Goal: Feedback & Contribution: Contribute content

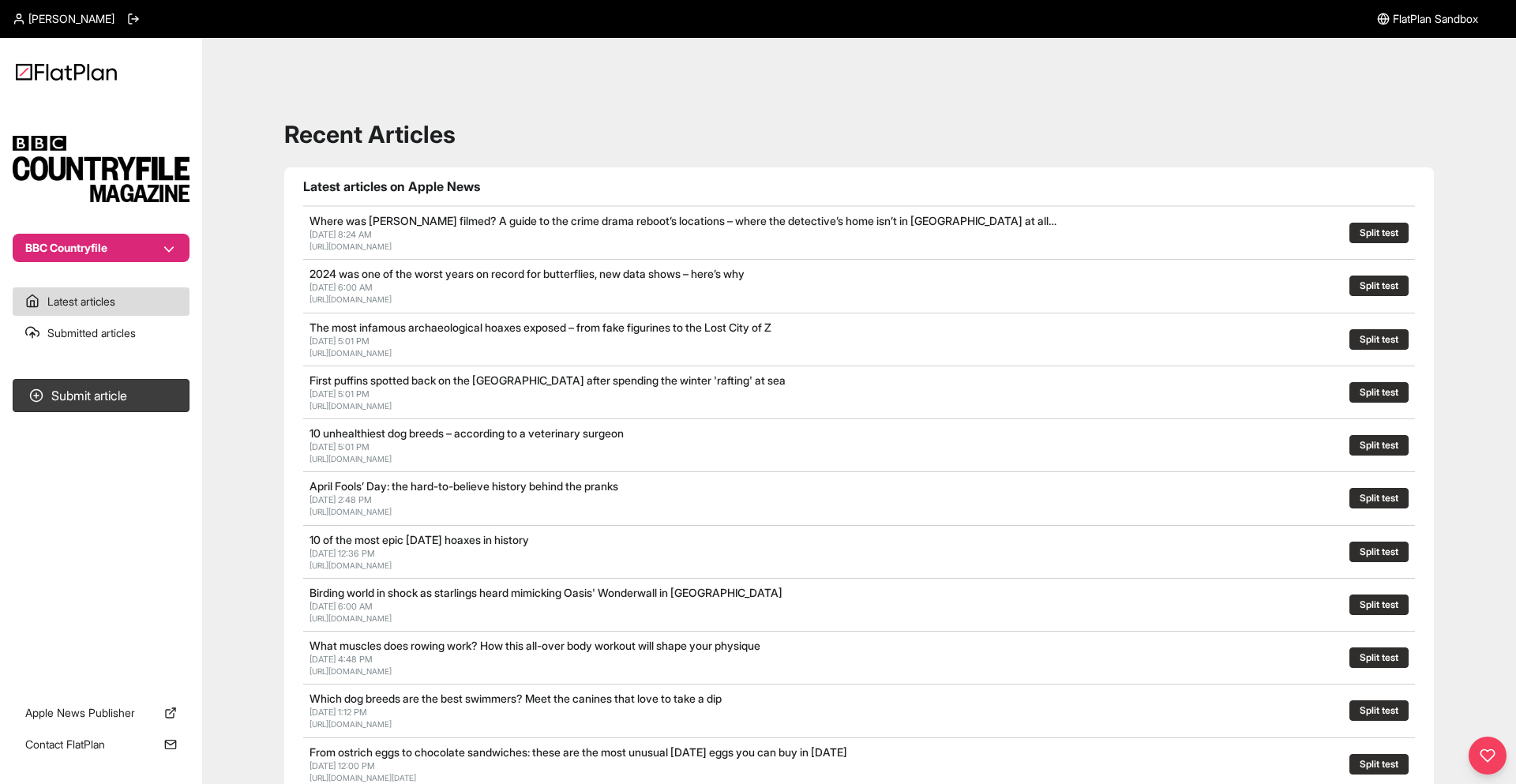
click at [163, 236] on button "BBC Countryfile" at bounding box center [101, 248] width 177 height 29
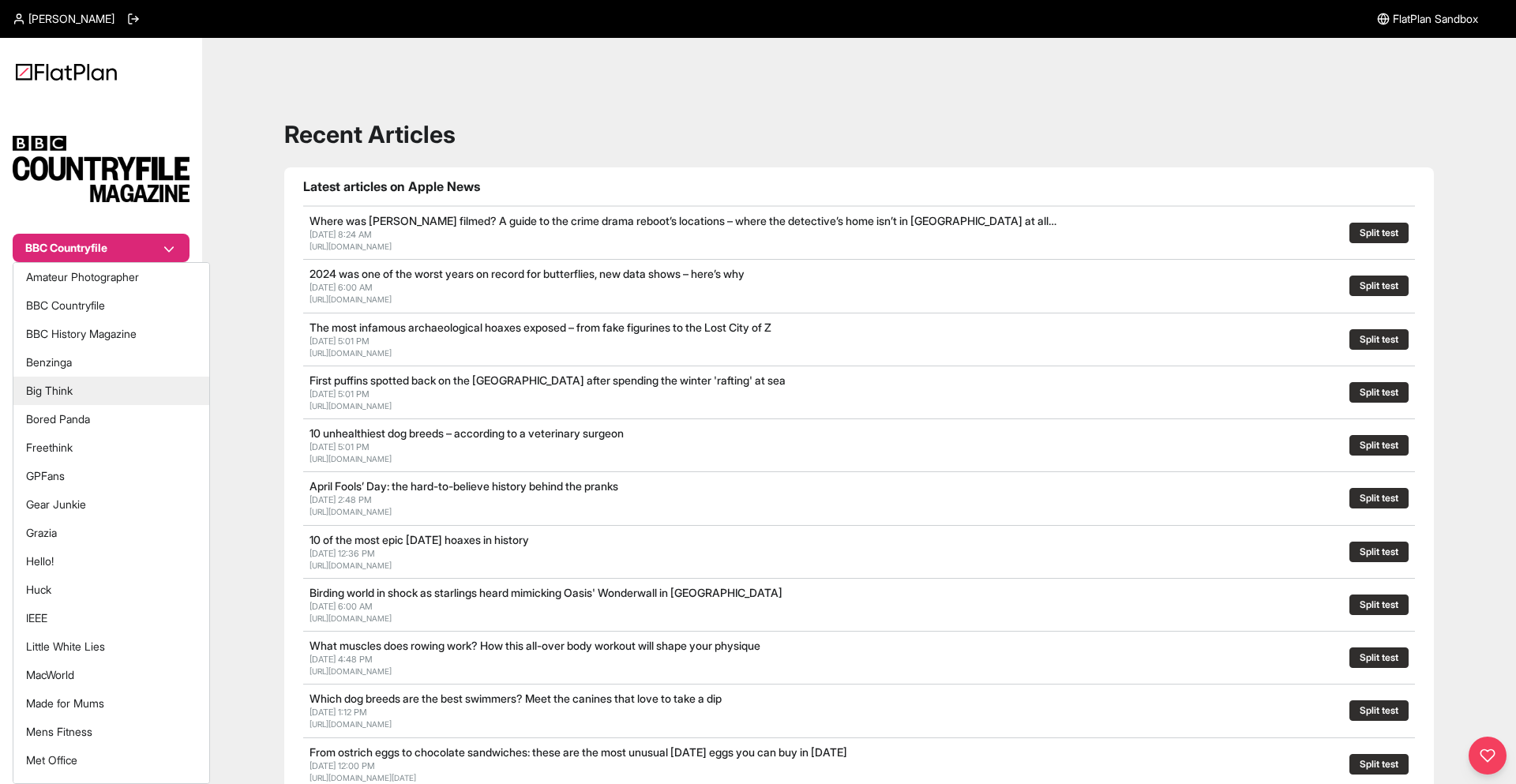
click at [165, 416] on button "Bored Panda" at bounding box center [111, 420] width 195 height 29
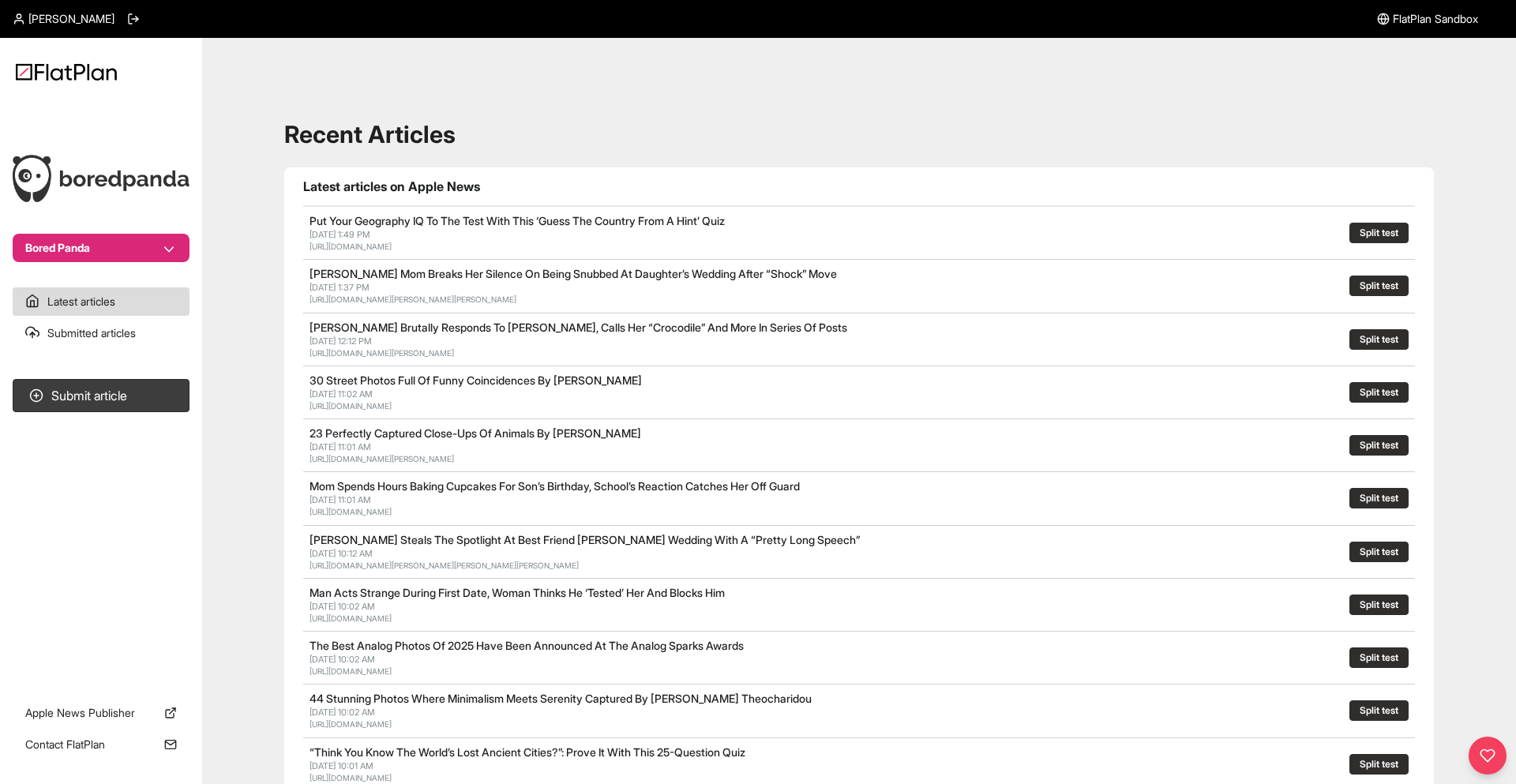
click at [370, 221] on link "Put Your Geography IQ To The Test With This ‘Guess The Country From A Hint’ Quiz" at bounding box center [517, 220] width 416 height 14
click at [1398, 237] on button "Split test" at bounding box center [1379, 233] width 59 height 21
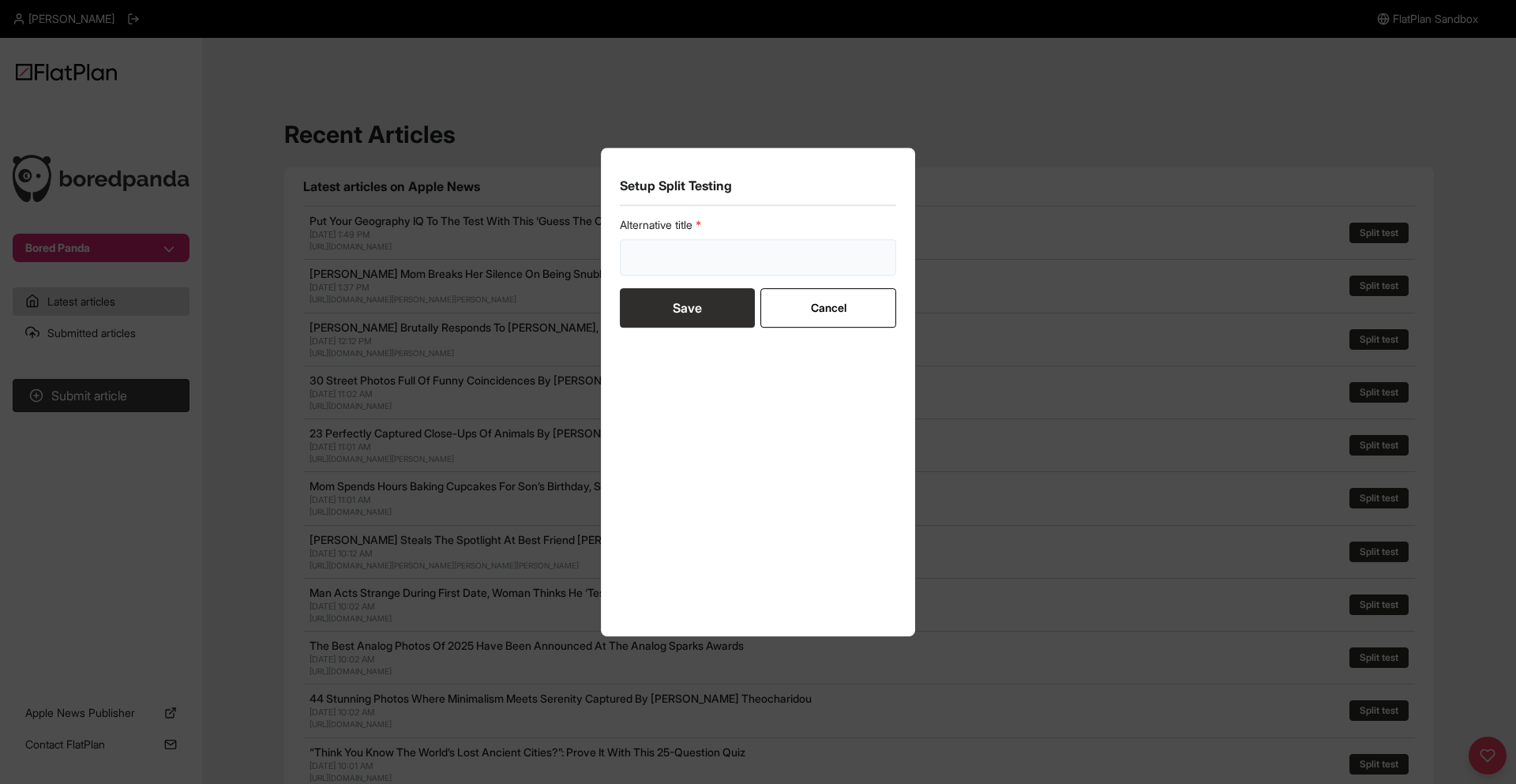
click at [728, 260] on input "text" at bounding box center [758, 258] width 276 height 37
type input "*****"
click at [878, 319] on button "Cancel" at bounding box center [827, 307] width 135 height 39
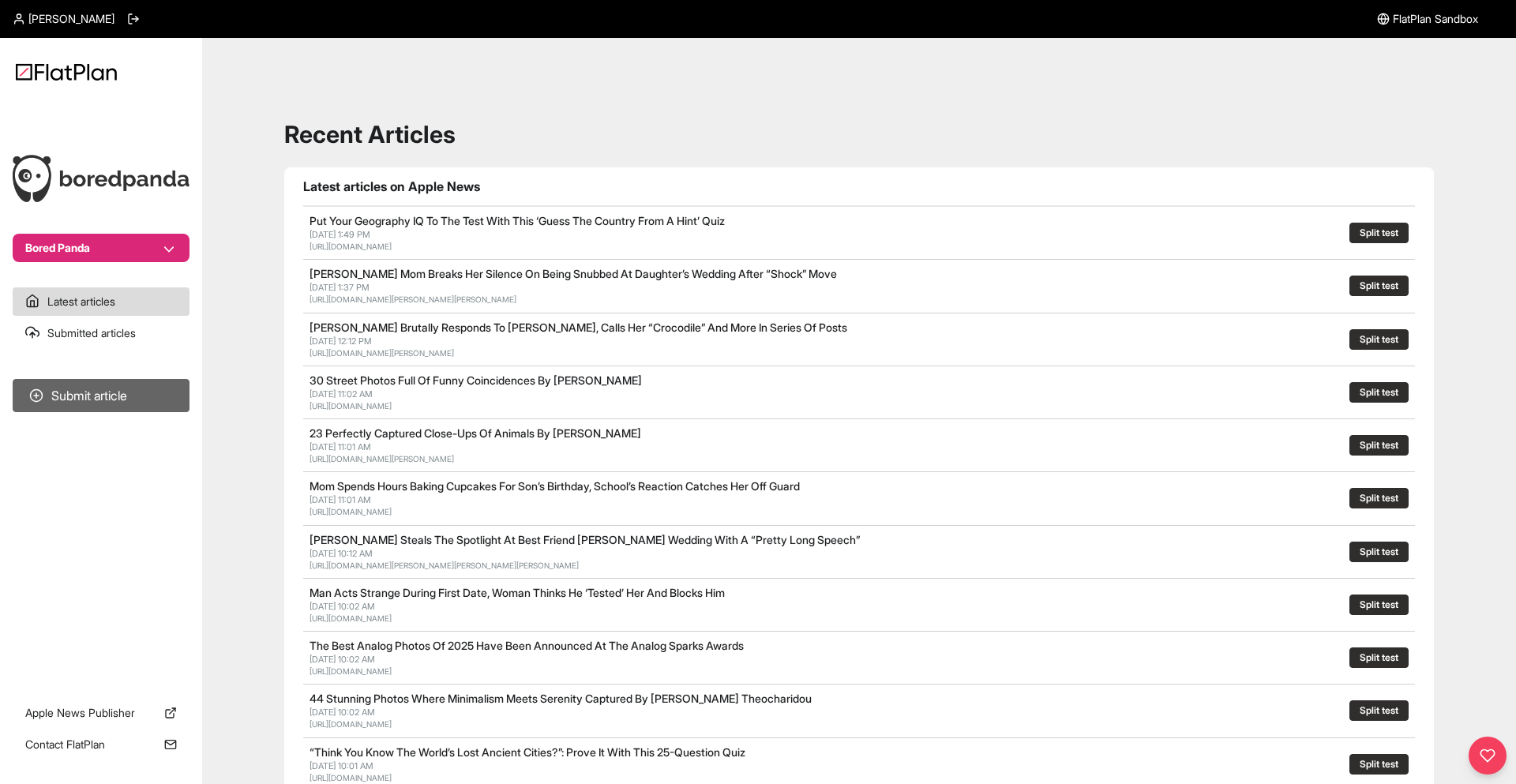
click at [127, 400] on button "Submit article" at bounding box center [101, 396] width 177 height 33
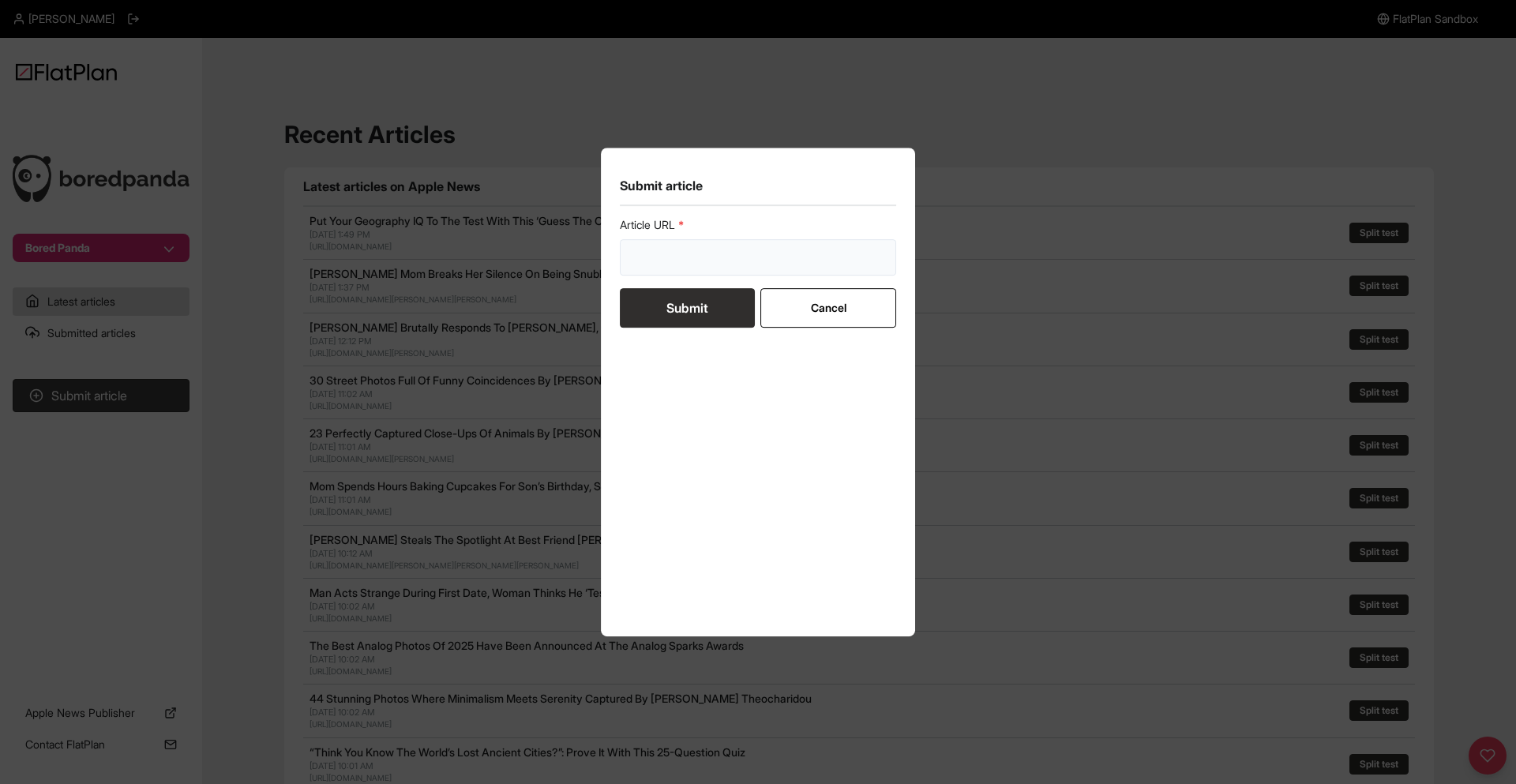
click at [772, 254] on input "url" at bounding box center [758, 258] width 276 height 37
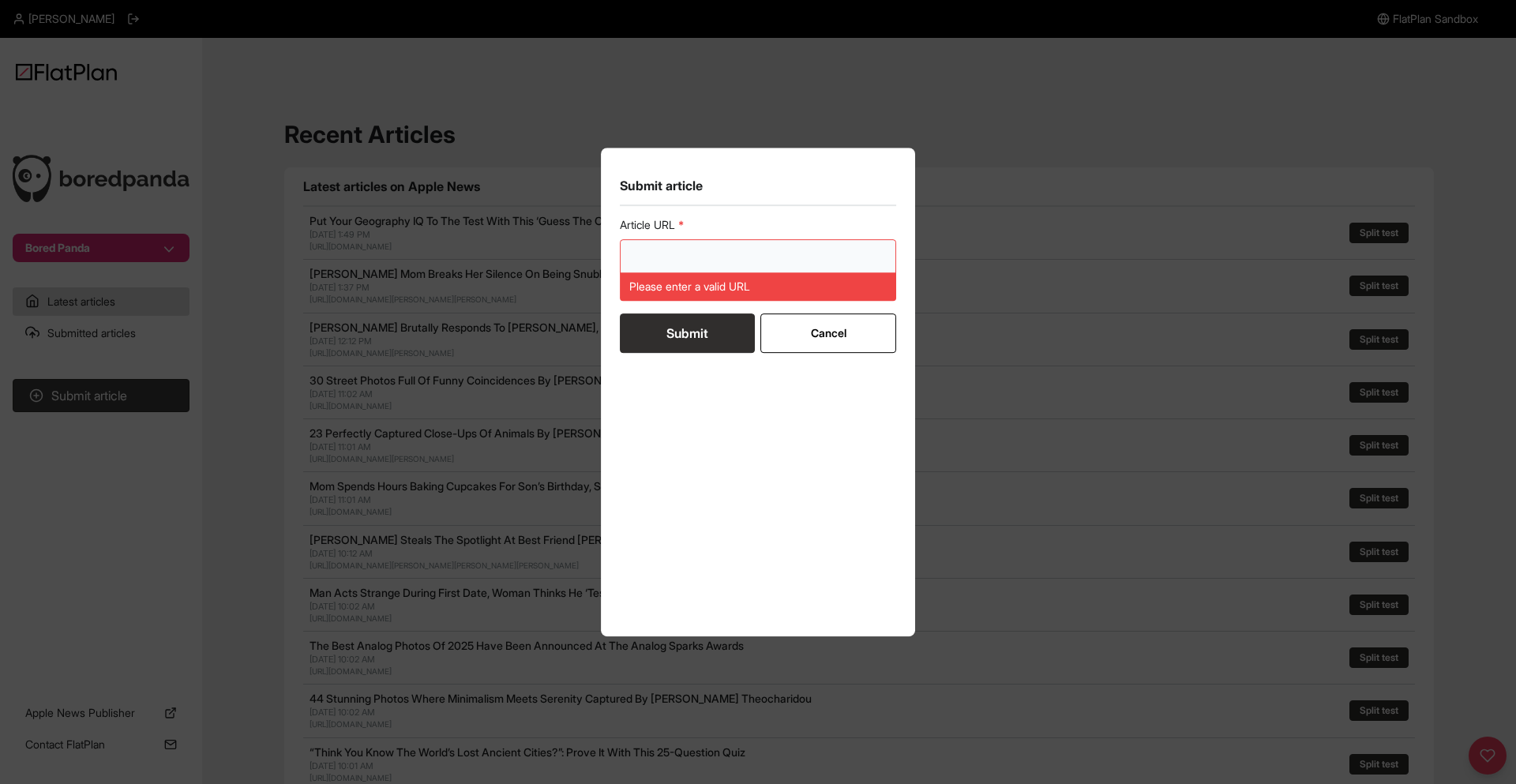
paste input "[URL][DOMAIN_NAME][PERSON_NAME]"
type input "[URL][DOMAIN_NAME][PERSON_NAME]"
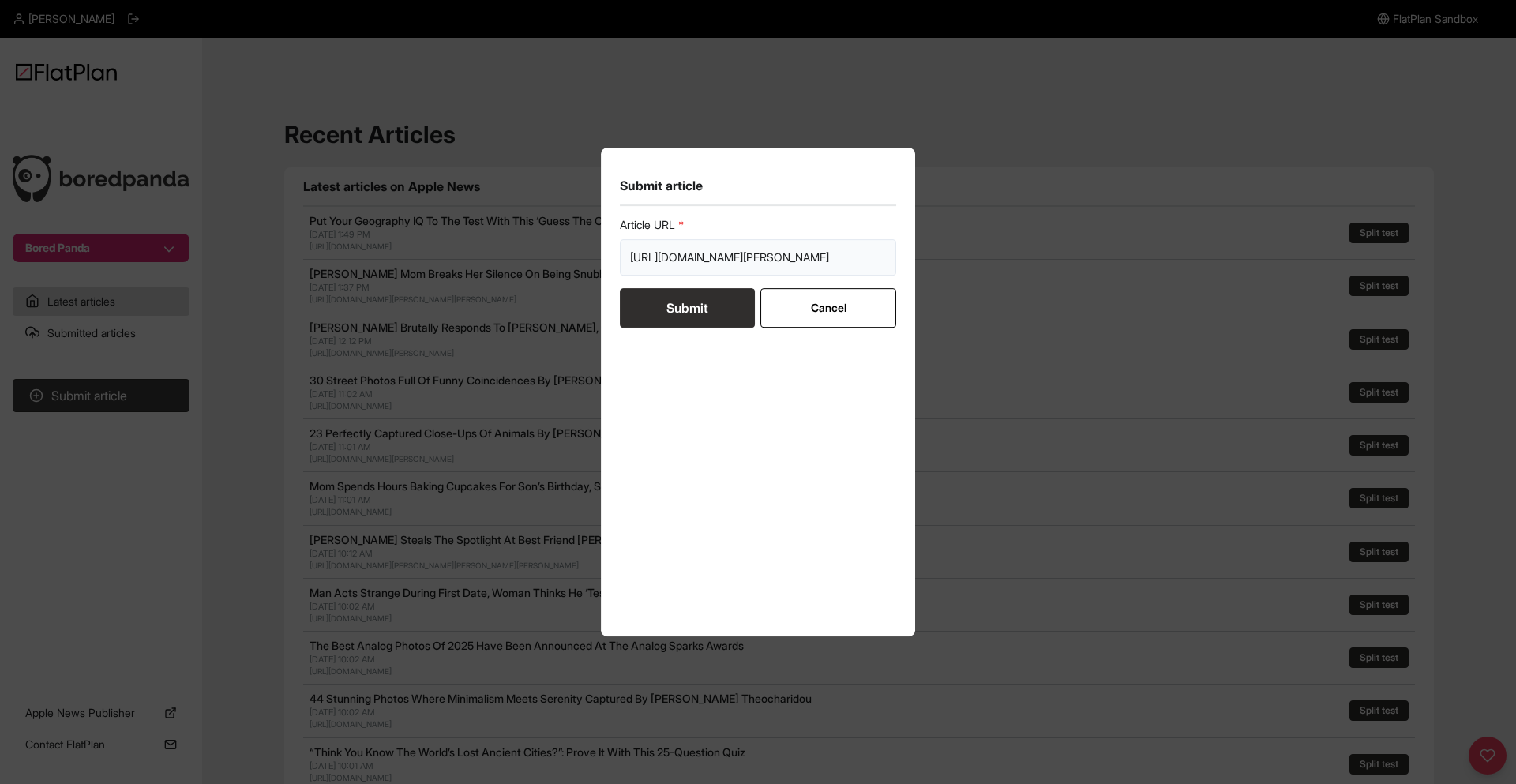
drag, startPoint x: 649, startPoint y: 254, endPoint x: 1216, endPoint y: 284, distance: 567.8
click at [1200, 284] on div "Submit article Article URL [URL][DOMAIN_NAME][PERSON_NAME] Submit Cancel" at bounding box center [758, 392] width 1516 height 784
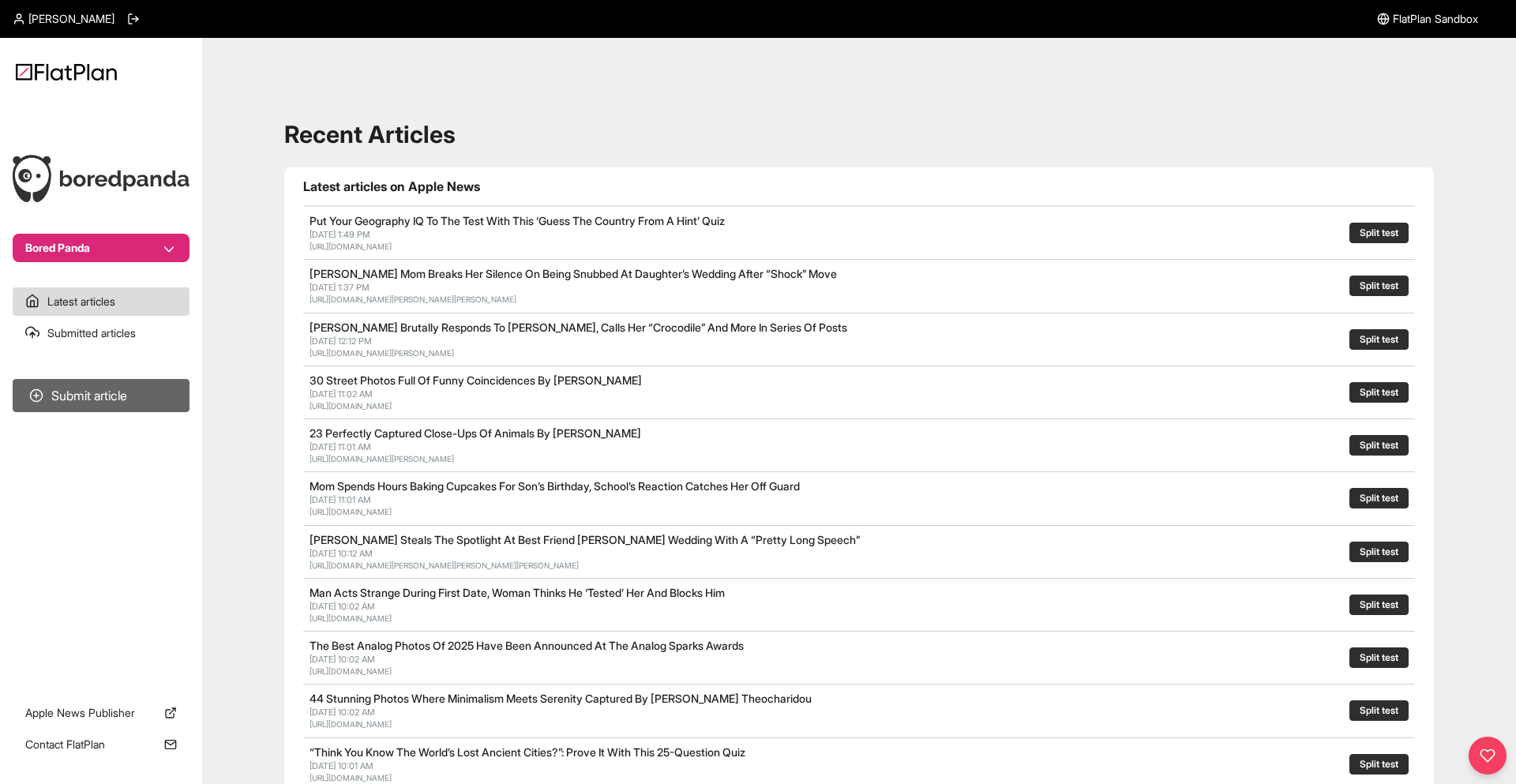
click at [91, 408] on button "Submit article" at bounding box center [101, 396] width 177 height 33
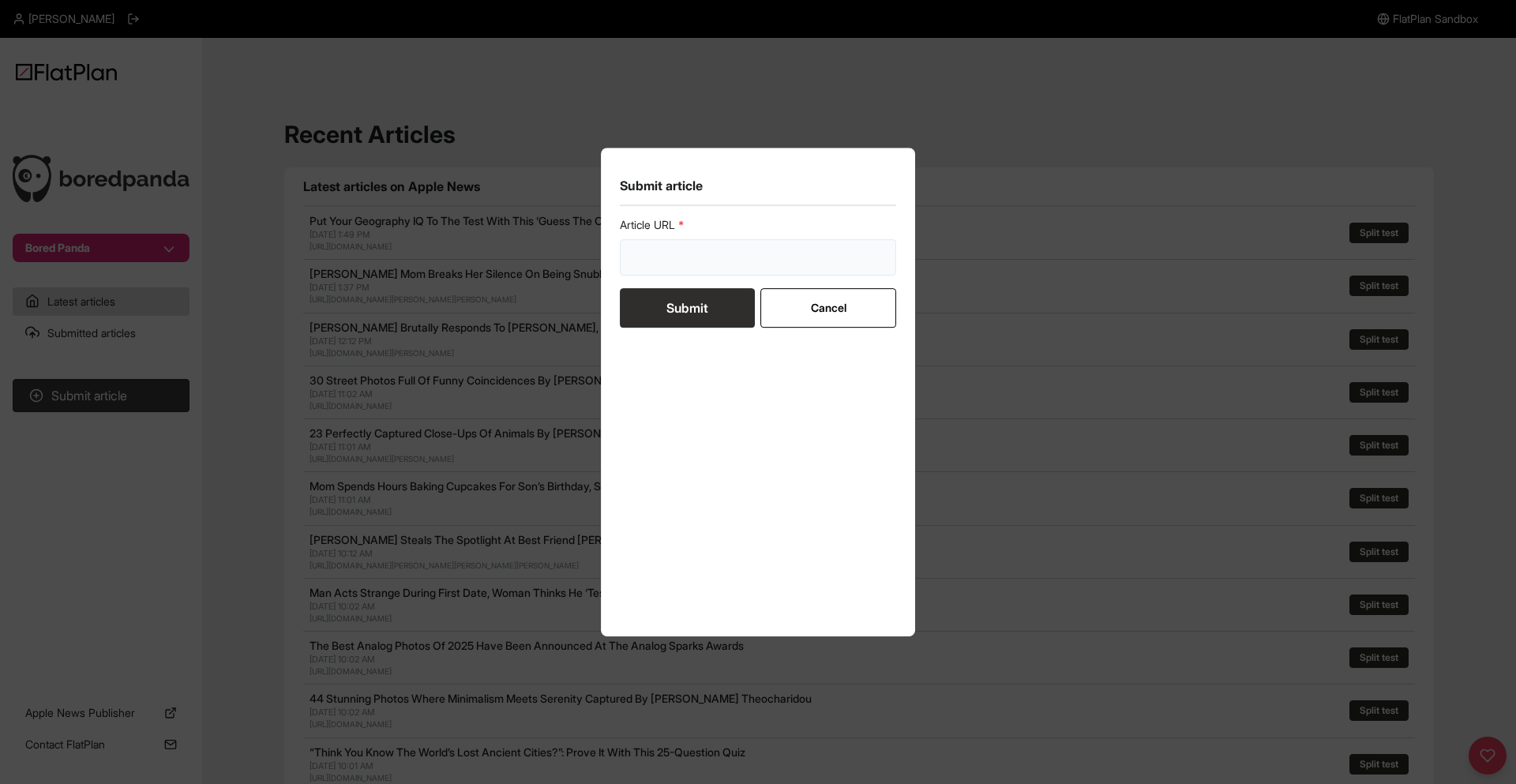
click at [766, 269] on input "url" at bounding box center [758, 258] width 276 height 37
paste input "[URL][DOMAIN_NAME][PERSON_NAME]"
type input "[URL][DOMAIN_NAME][PERSON_NAME]"
drag, startPoint x: 654, startPoint y: 258, endPoint x: 926, endPoint y: 261, distance: 272.0
click at [926, 261] on div "Submit article Article URL [URL][DOMAIN_NAME][PERSON_NAME] Submit Cancel" at bounding box center [758, 392] width 1516 height 784
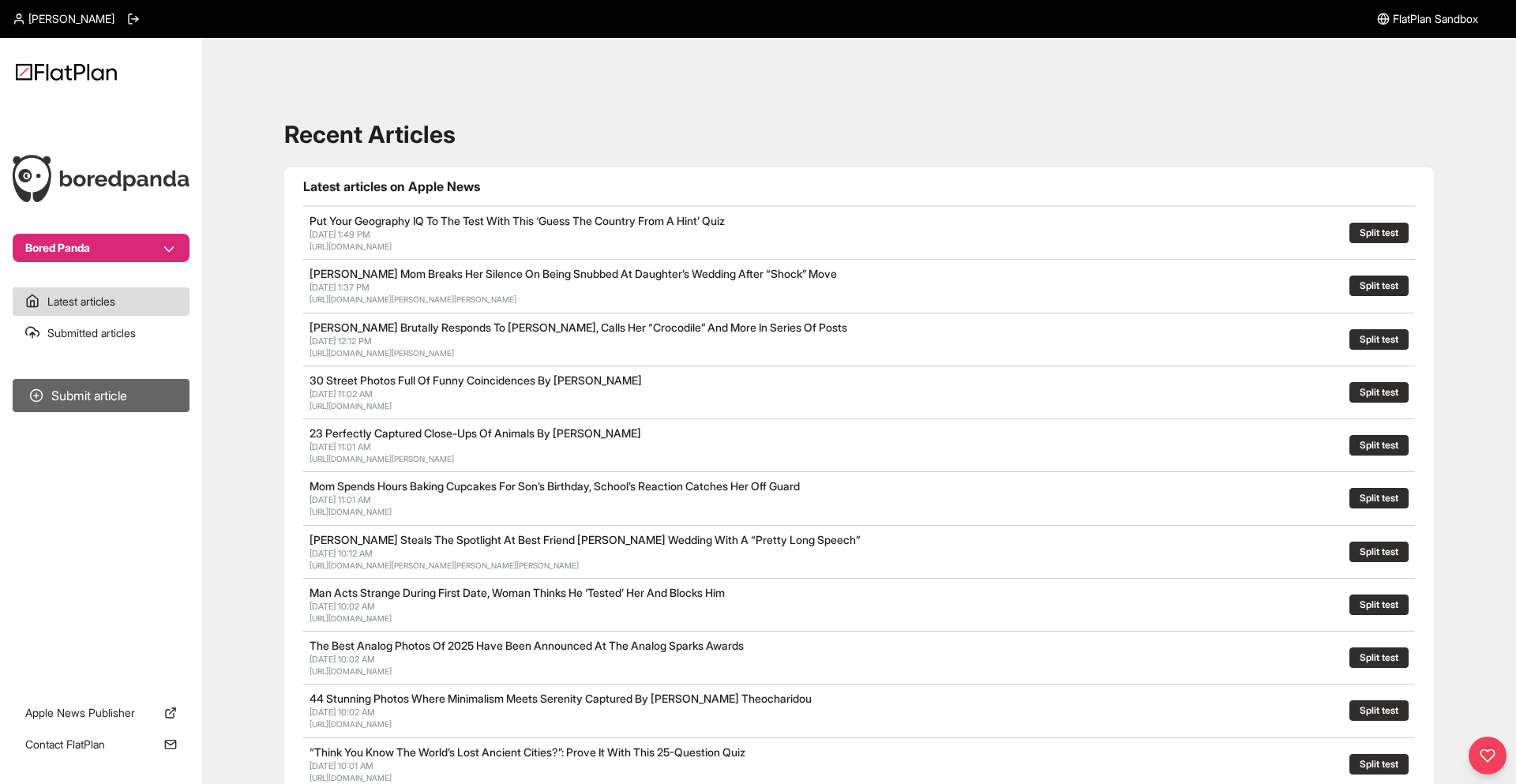
click at [109, 404] on button "Submit article" at bounding box center [101, 396] width 177 height 33
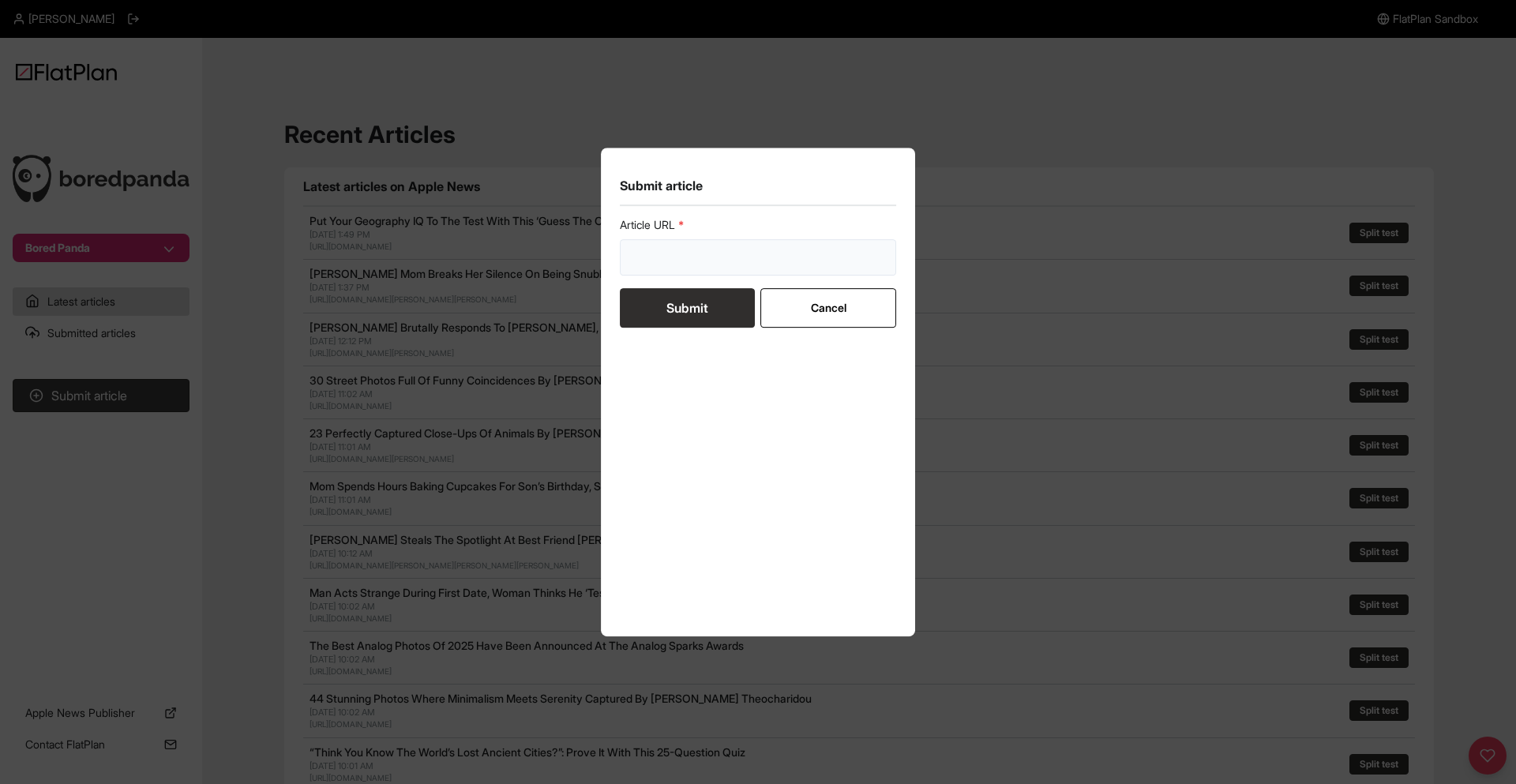
click at [724, 251] on input "url" at bounding box center [758, 258] width 276 height 37
paste input "[URL][DOMAIN_NAME][PERSON_NAME]"
type input "[URL][DOMAIN_NAME][PERSON_NAME]"
